Goal: Check status: Check status

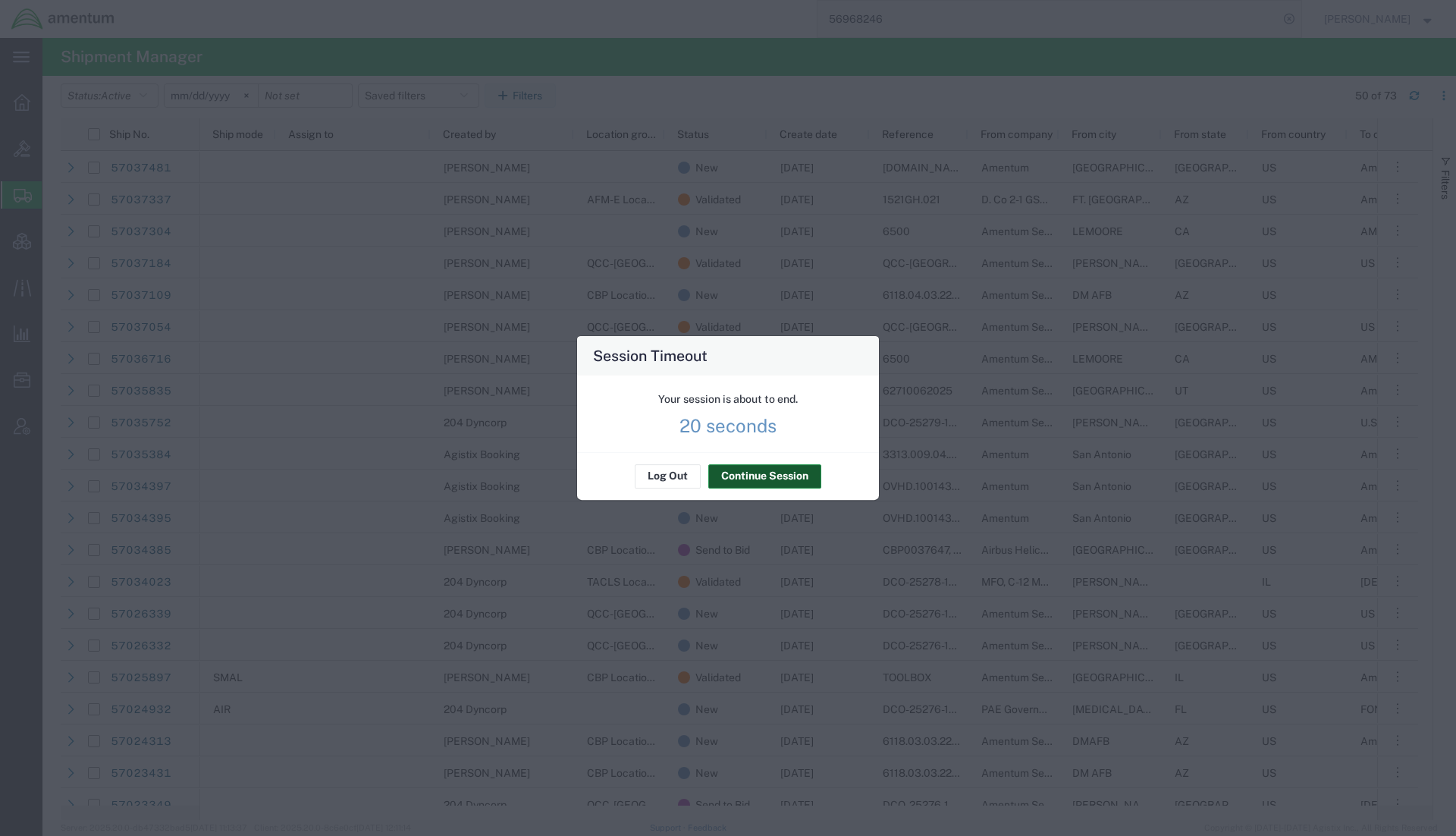
click at [782, 483] on button "Continue Session" at bounding box center [765, 476] width 113 height 24
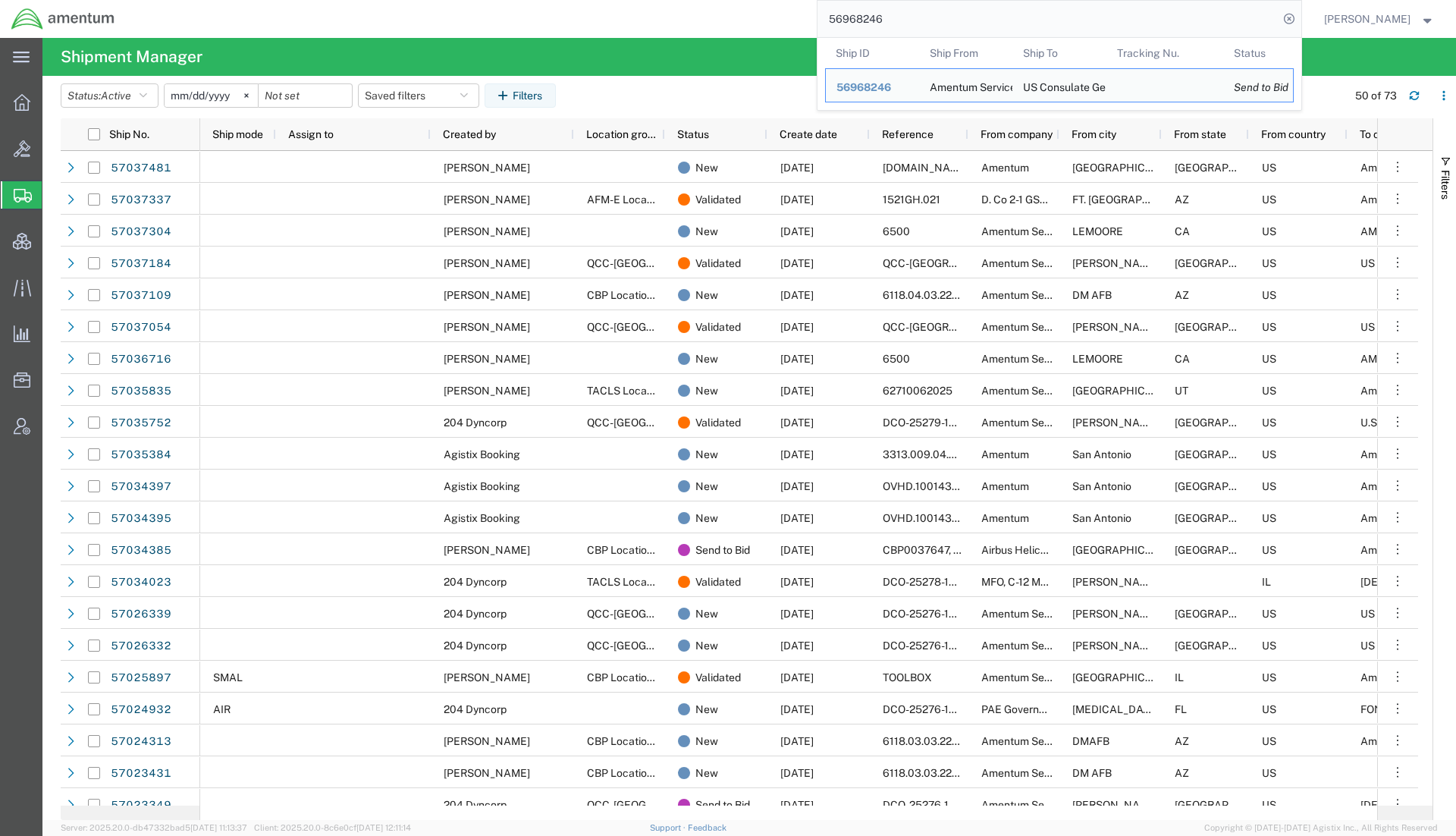
drag, startPoint x: 942, startPoint y: 25, endPoint x: 793, endPoint y: 8, distance: 150.0
click at [793, 8] on div "56968246 Ship ID Ship From Ship To Tracking Nu. Status Ship ID 56968246 Ship Fr…" at bounding box center [713, 19] width 1175 height 38
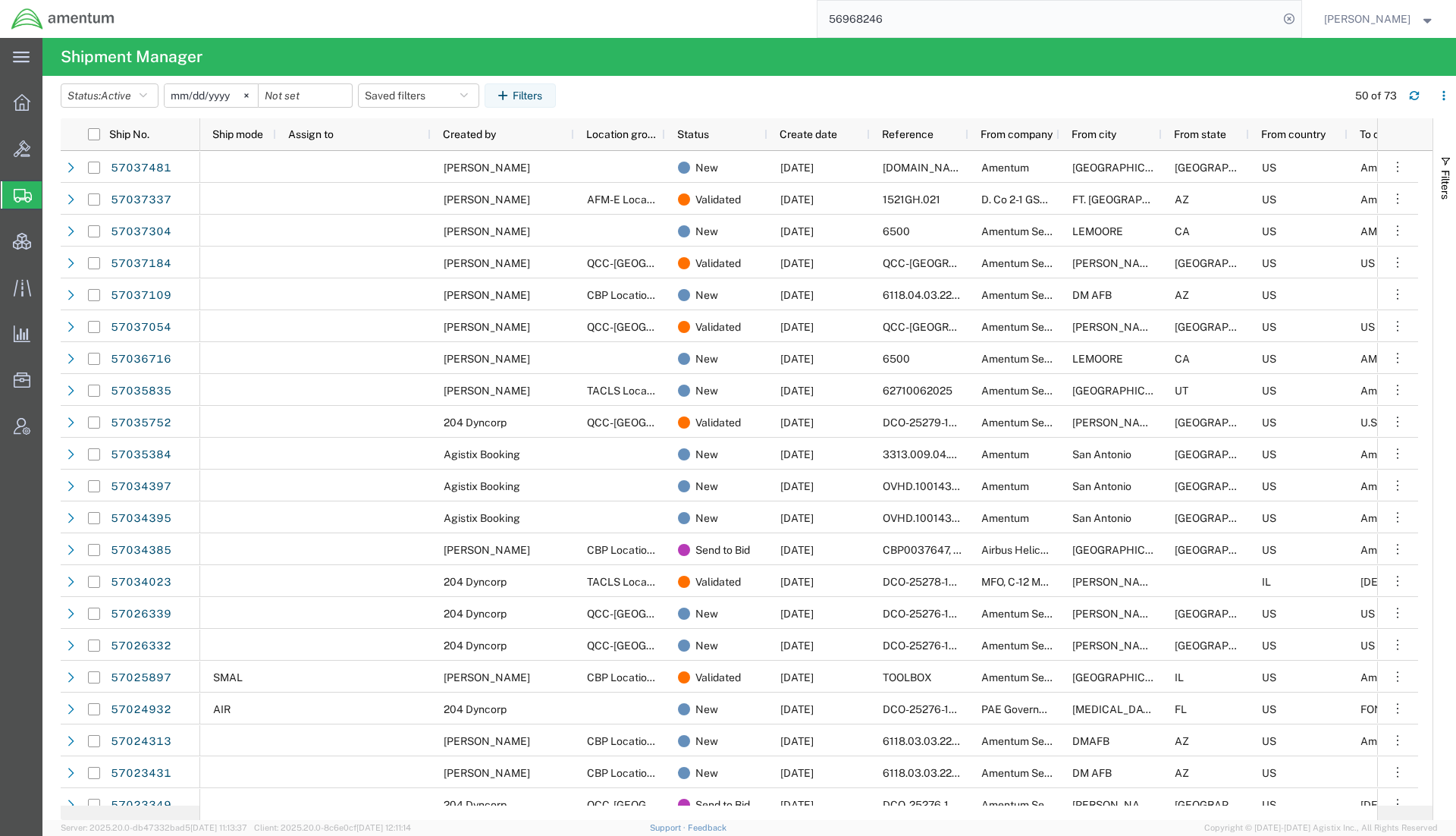
paste input "Please use this link to submit your shipment(s), and we will obtain spot quotes…"
drag, startPoint x: 829, startPoint y: 16, endPoint x: 1692, endPoint y: 18, distance: 863.0
click at [1455, 18] on html "main_menu Created with Sketch. Collapse Menu Overview Bids Shipments Shipment M…" at bounding box center [728, 418] width 1456 height 836
type input "P"
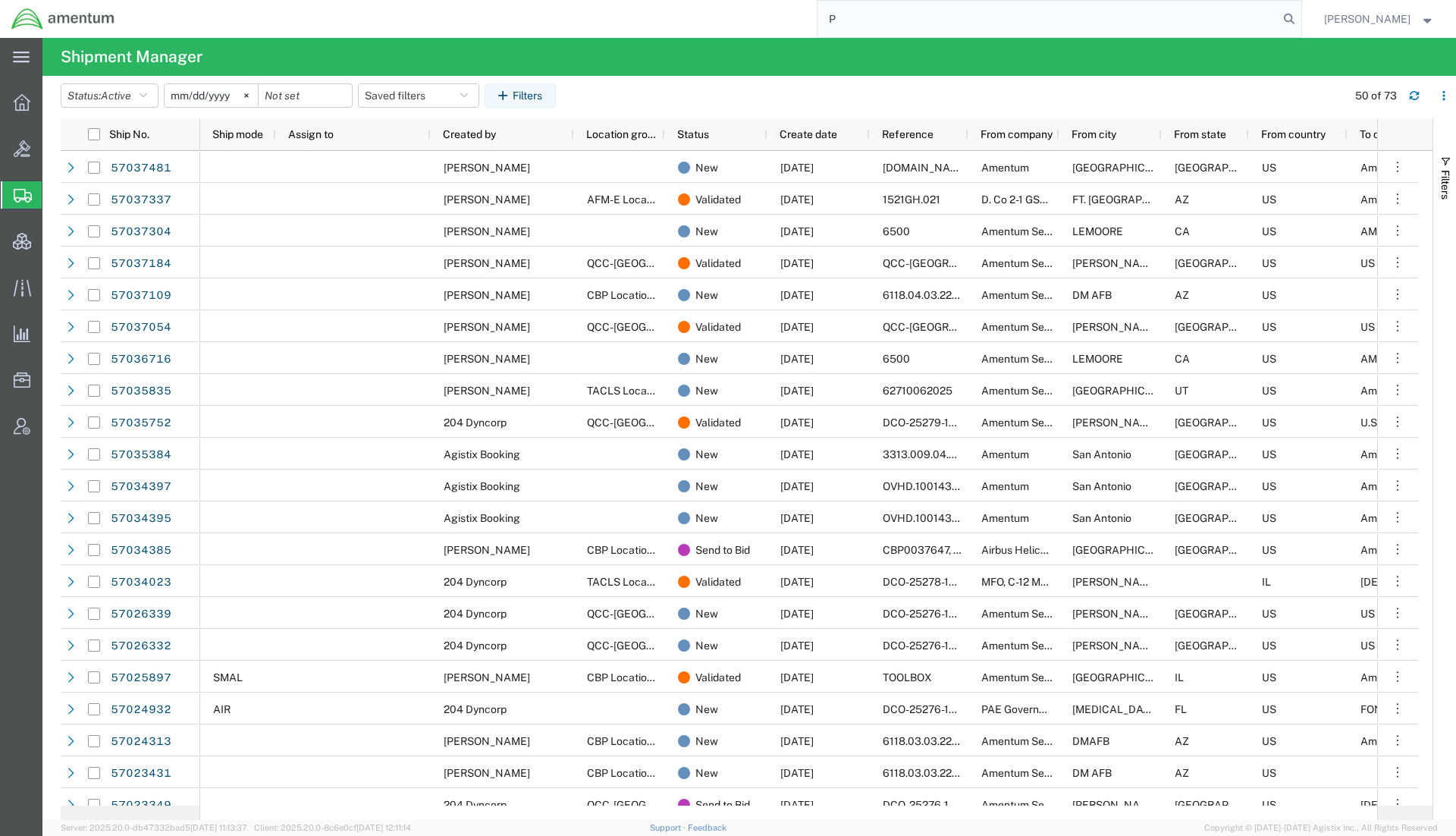
scroll to position [0, 0]
paste input "56968246"
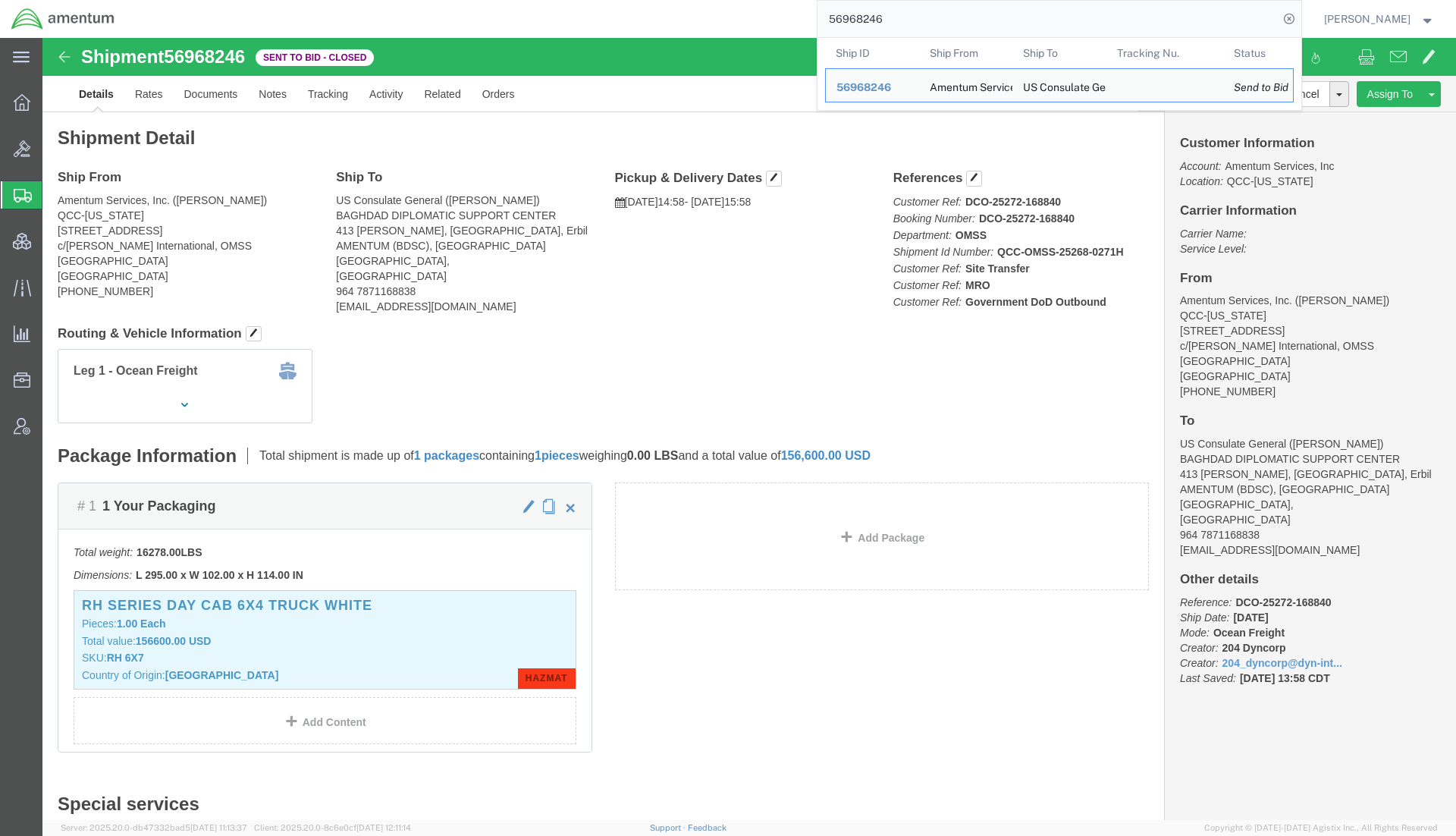
drag, startPoint x: 974, startPoint y: 18, endPoint x: 672, endPoint y: 3, distance: 302.4
click at [672, 3] on div "56968246 Ship ID Ship From Ship To Tracking Nu. Status Ship ID 56968246 Ship Fr…" at bounding box center [713, 19] width 1175 height 38
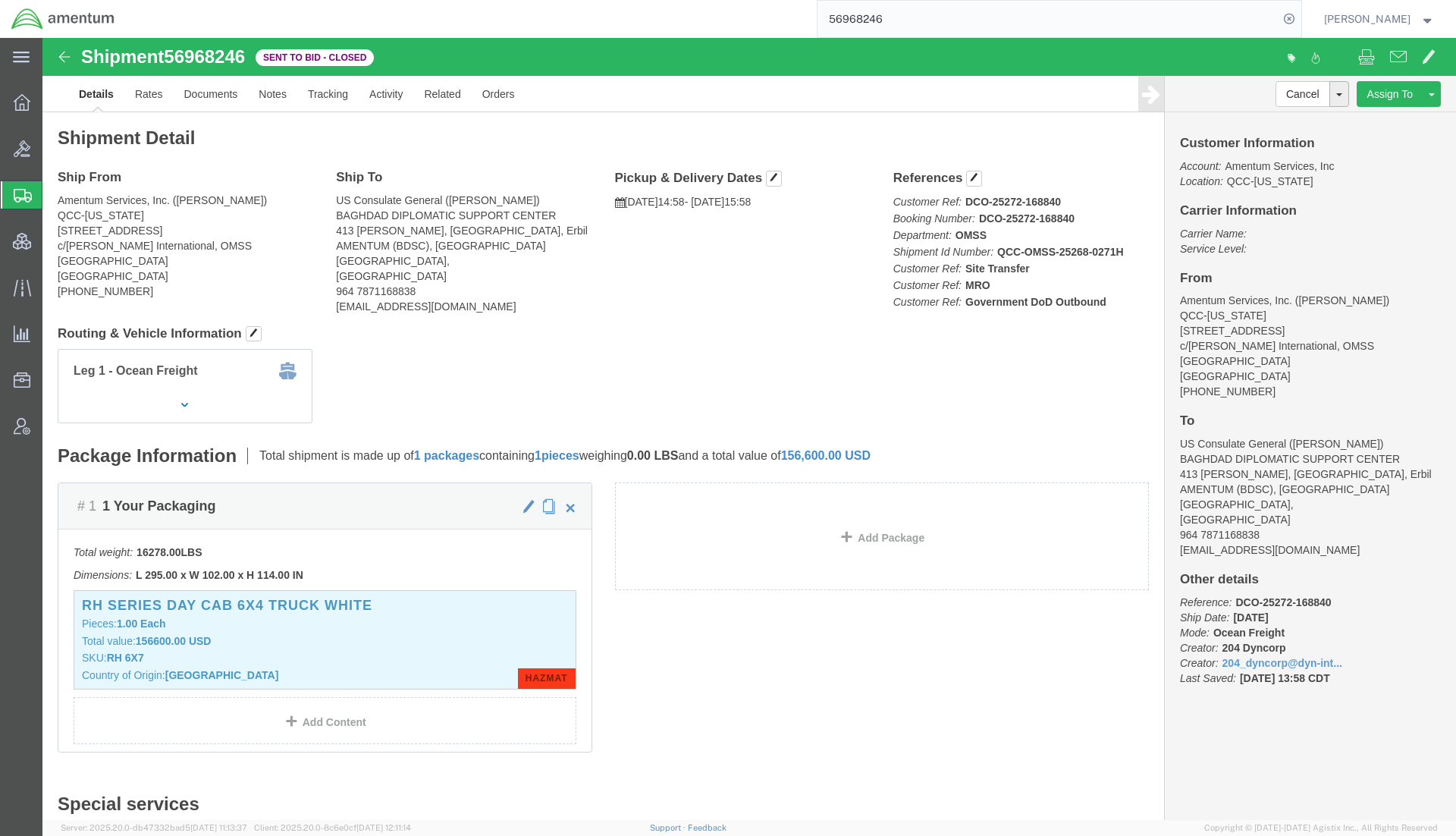
paste input "71"
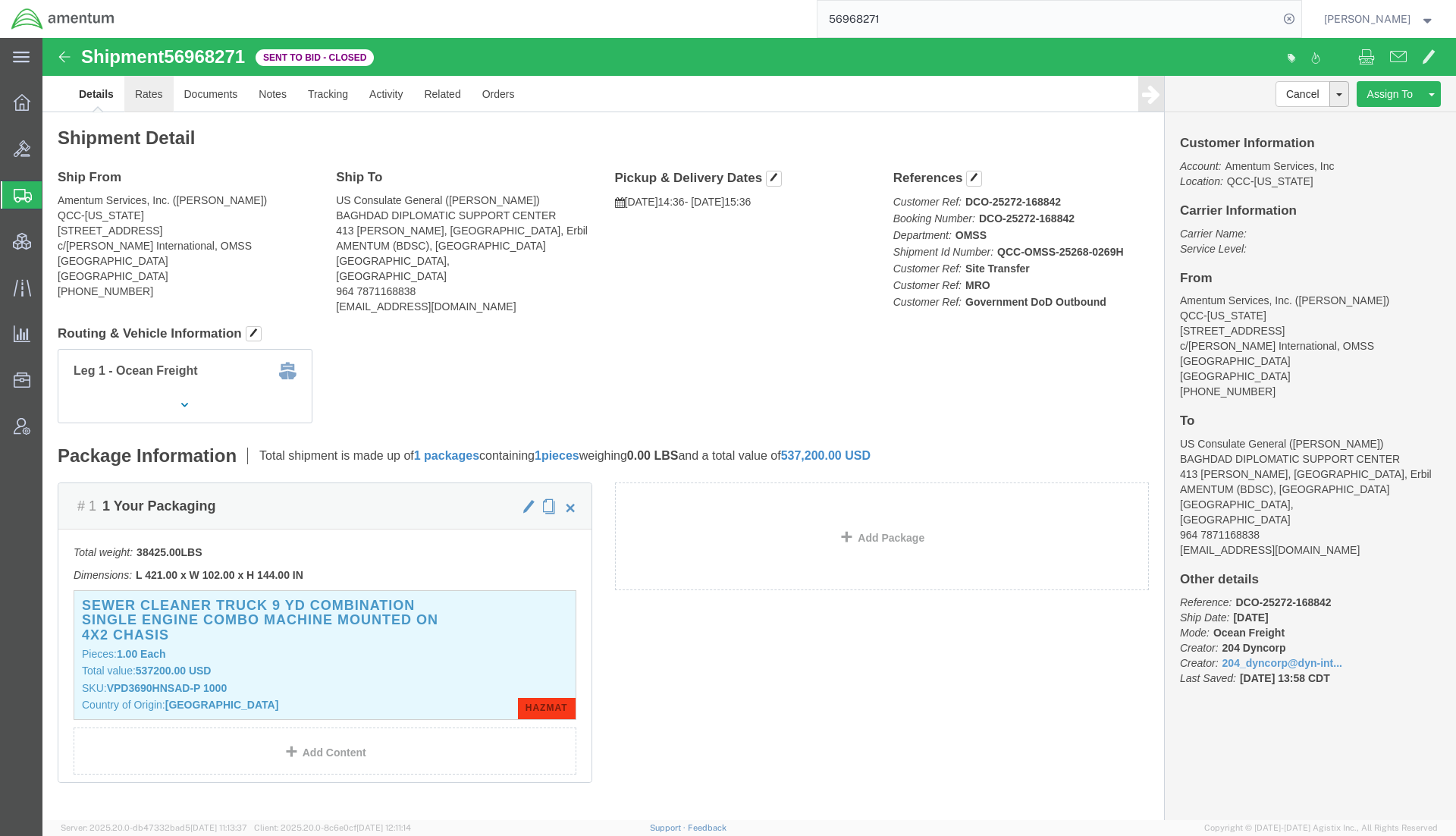
click link "Rates"
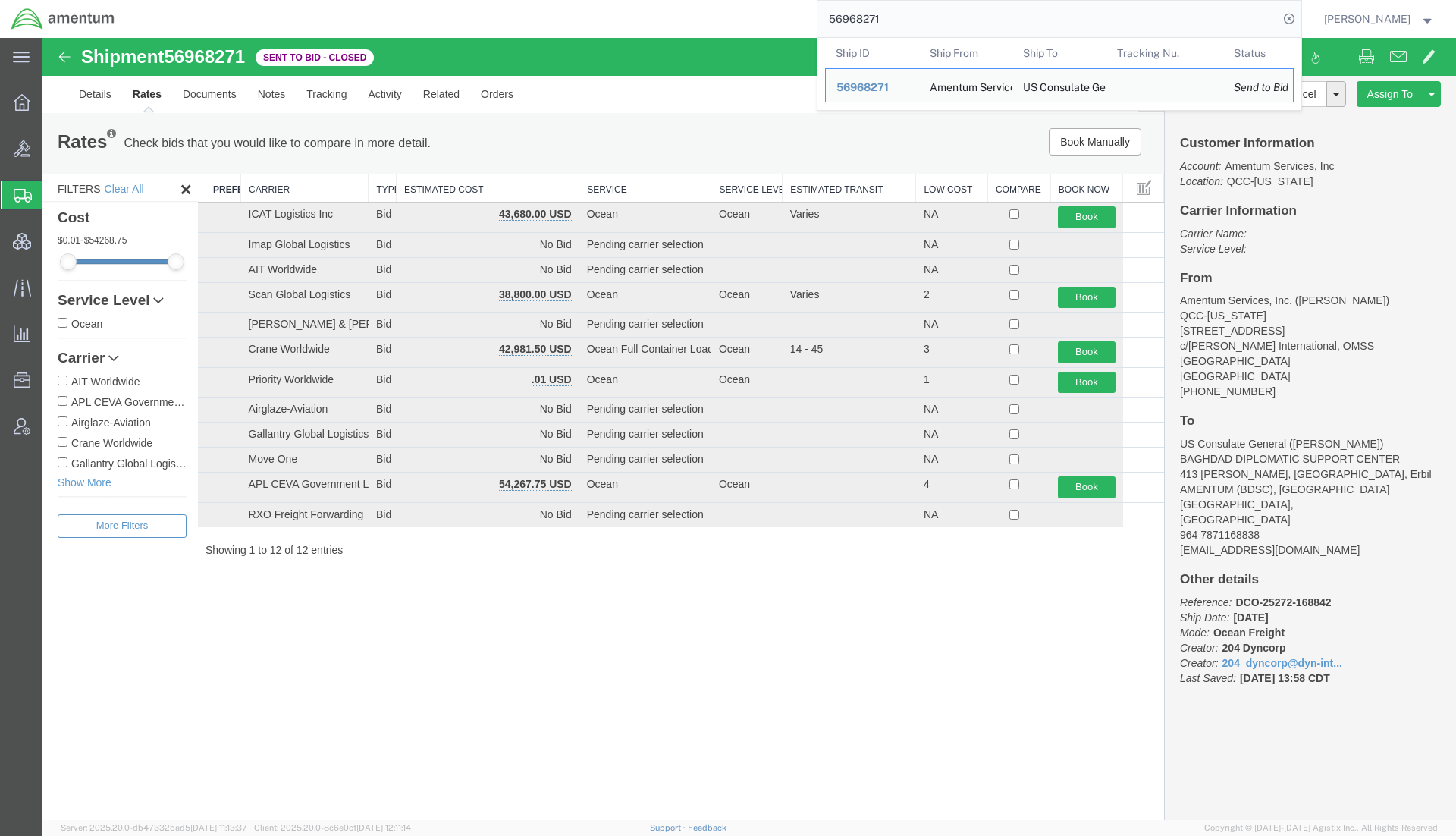
drag, startPoint x: 908, startPoint y: 19, endPoint x: 649, endPoint y: 12, distance: 259.1
click at [649, 12] on div "56968271 Ship ID Ship From Ship To Tracking Nu. Status Ship ID 56968271 Ship Fr…" at bounding box center [713, 19] width 1175 height 38
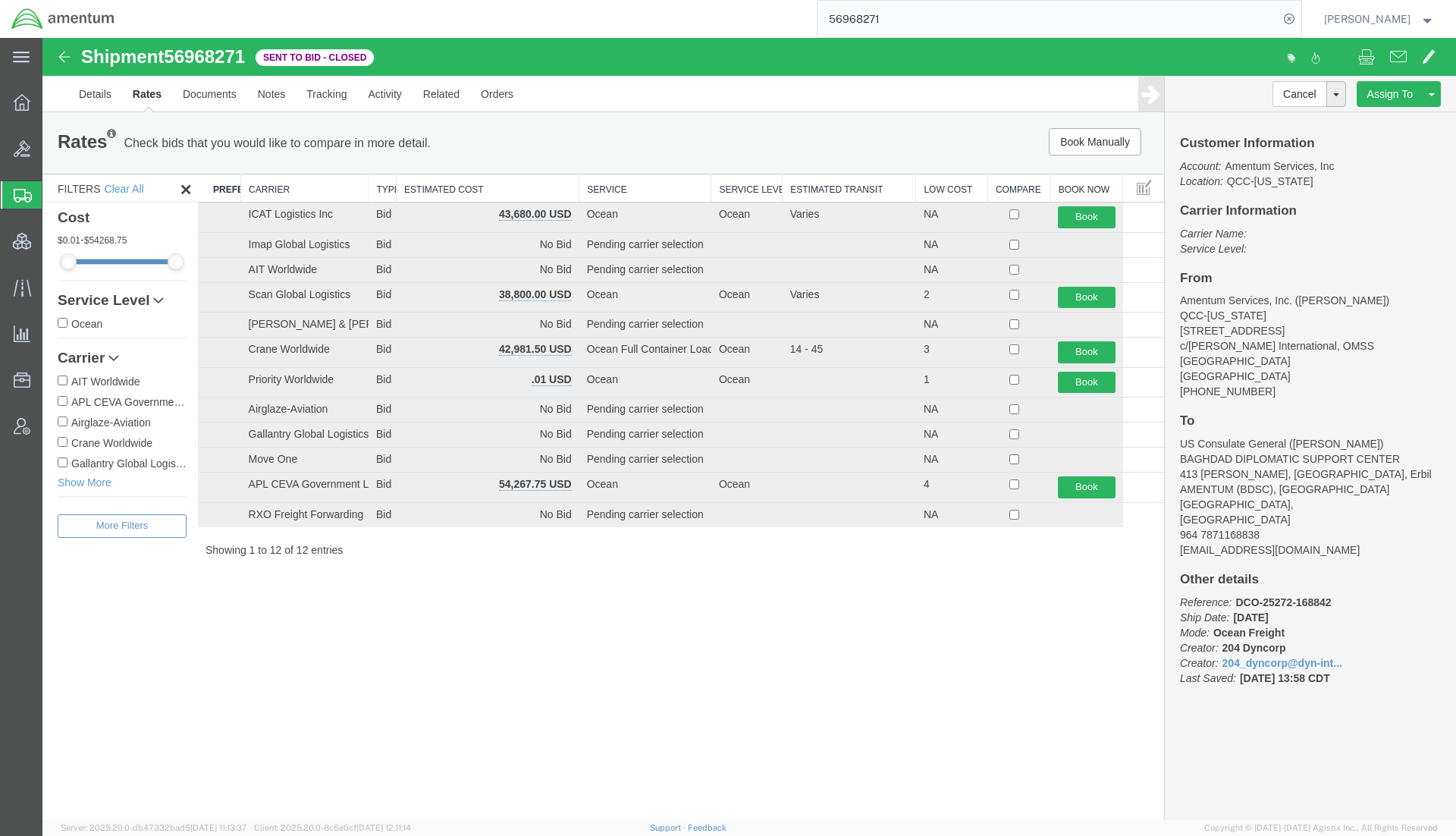
paste input "60"
type input "56968260"
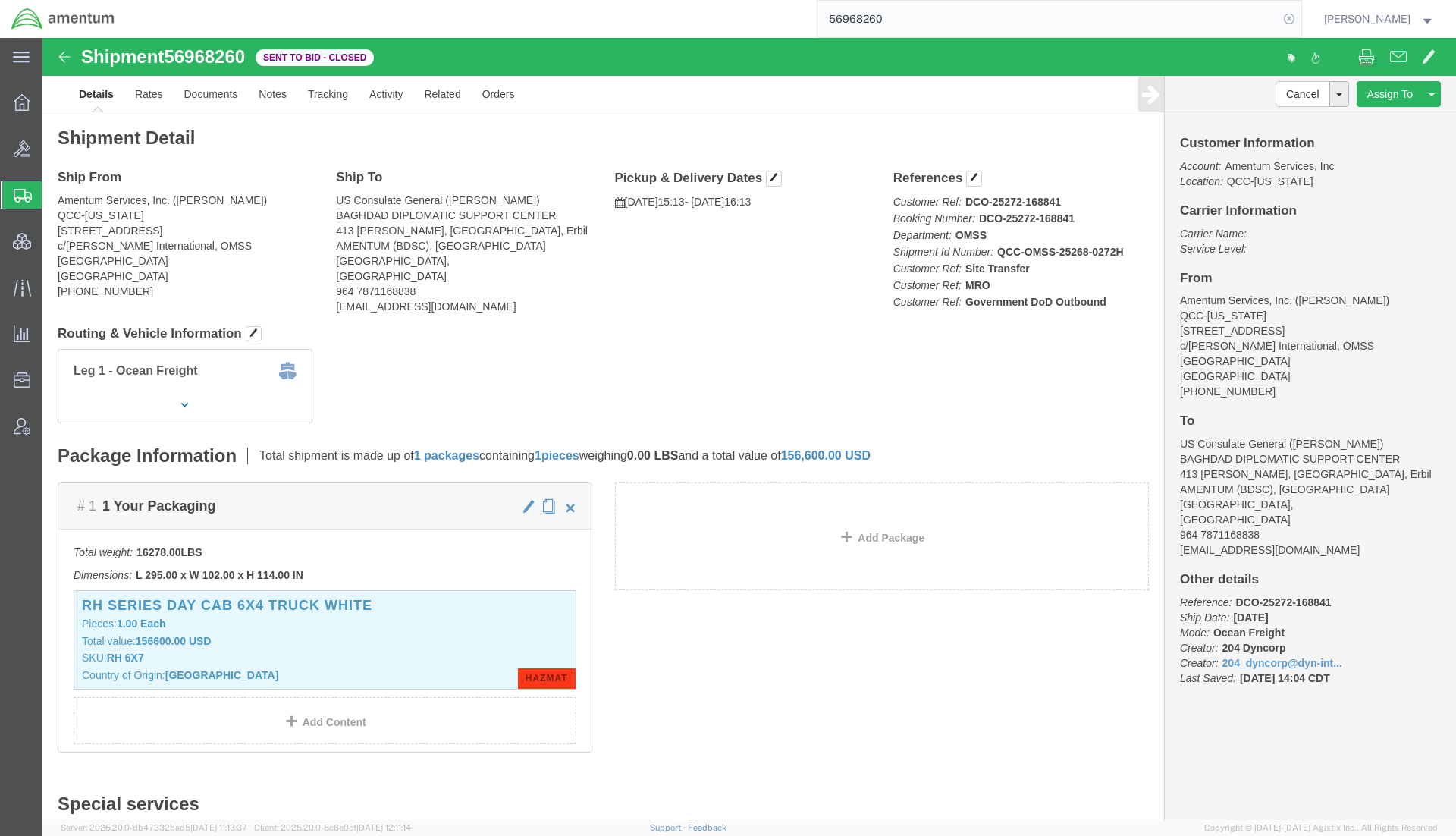
click at [1281, 15] on icon at bounding box center [1289, 19] width 21 height 21
